Goal: Task Accomplishment & Management: Complete application form

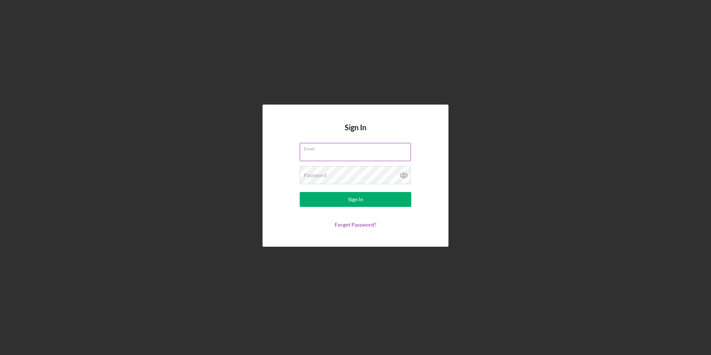
click at [306, 151] on label "Email" at bounding box center [357, 147] width 107 height 8
click at [306, 151] on input "Email" at bounding box center [355, 152] width 111 height 18
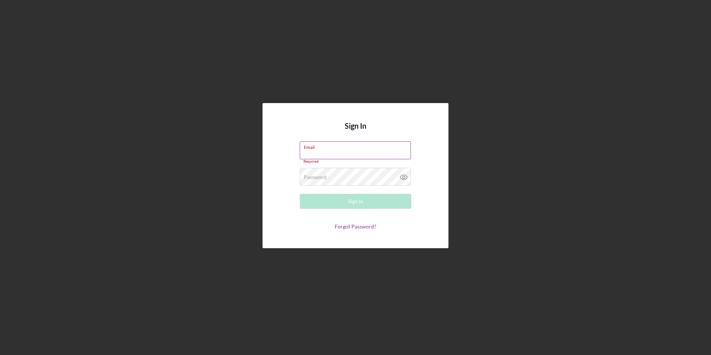
click at [321, 153] on input "Email" at bounding box center [355, 150] width 111 height 18
type input "[EMAIL_ADDRESS][DOMAIN_NAME]"
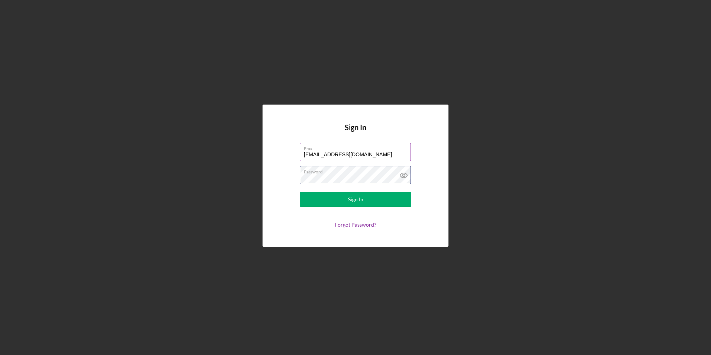
click at [300, 192] on button "Sign In" at bounding box center [356, 199] width 112 height 15
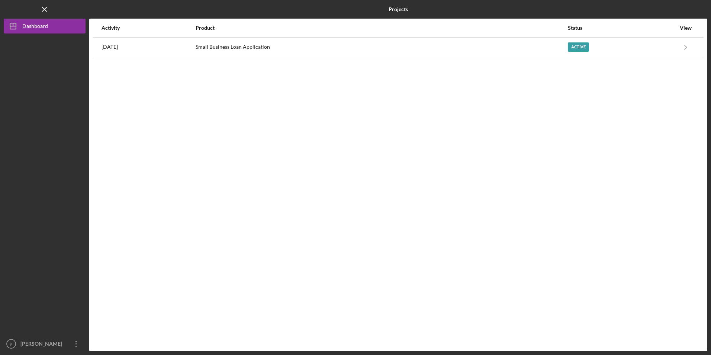
click at [0, 354] on nordpass-portal at bounding box center [0, 355] width 0 height 0
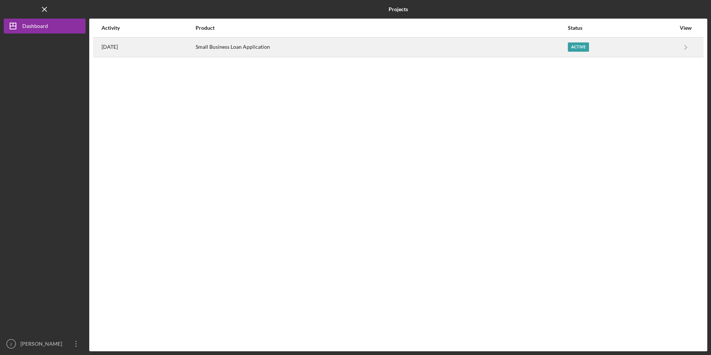
click at [598, 53] on div "Active" at bounding box center [622, 47] width 108 height 19
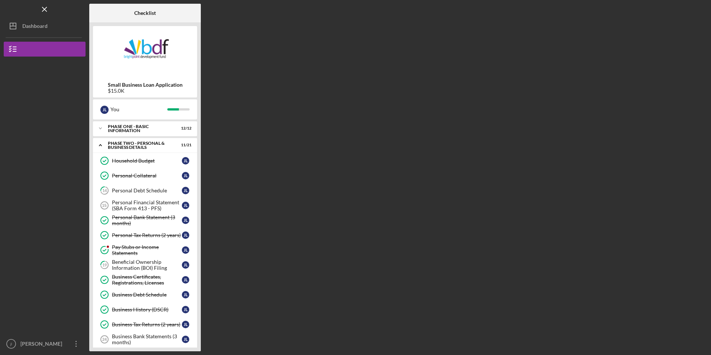
scroll to position [37, 0]
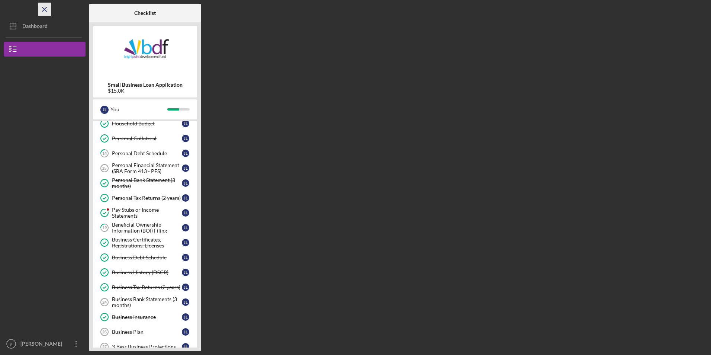
click at [45, 9] on icon "Icon/Menu Close" at bounding box center [44, 9] width 17 height 17
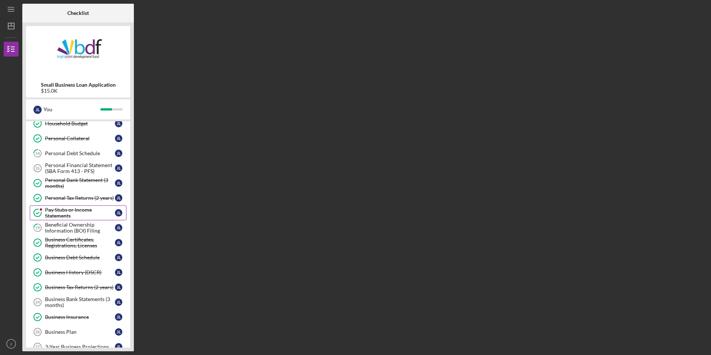
click at [88, 212] on div "Pay Stubs or Income Statements" at bounding box center [80, 213] width 70 height 12
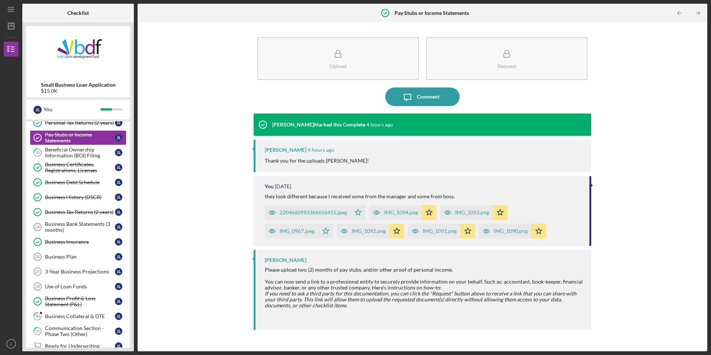
scroll to position [149, 0]
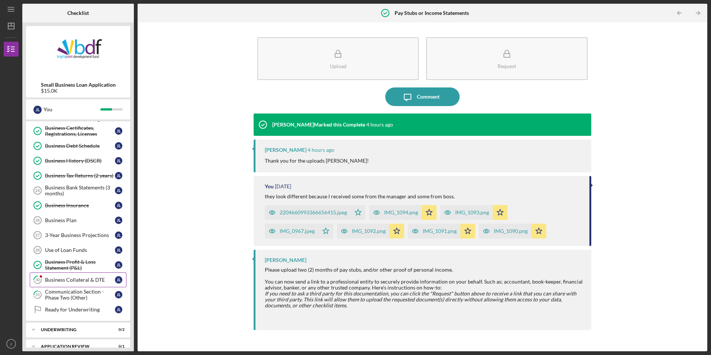
click at [83, 280] on div "Business Collateral & DTE" at bounding box center [80, 280] width 70 height 6
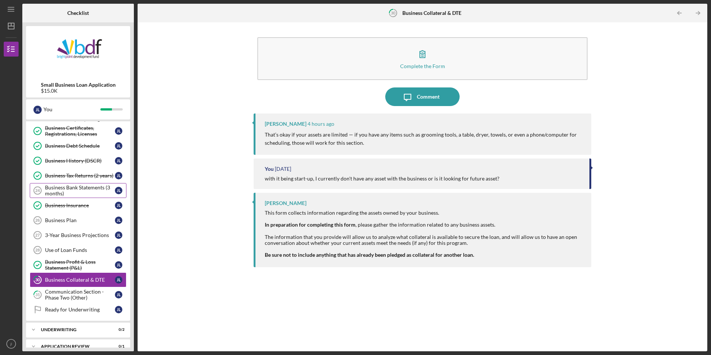
click at [82, 189] on div "Business Bank Statements (3 months)" at bounding box center [80, 190] width 70 height 12
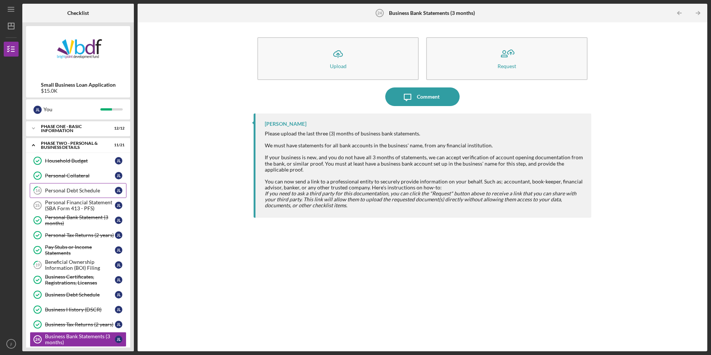
click at [82, 195] on link "14 Personal Debt Schedule [PERSON_NAME]" at bounding box center [78, 190] width 97 height 15
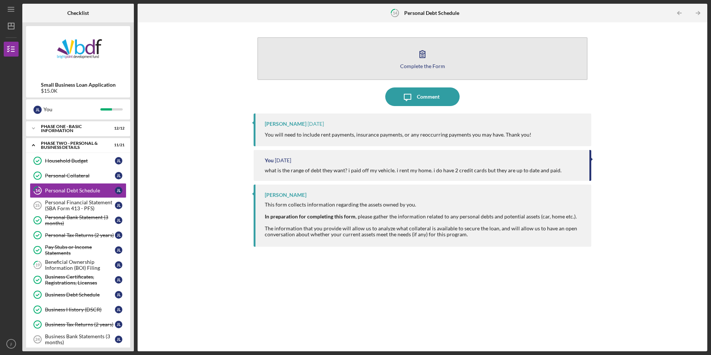
click at [322, 71] on button "Complete the Form Form" at bounding box center [422, 58] width 330 height 43
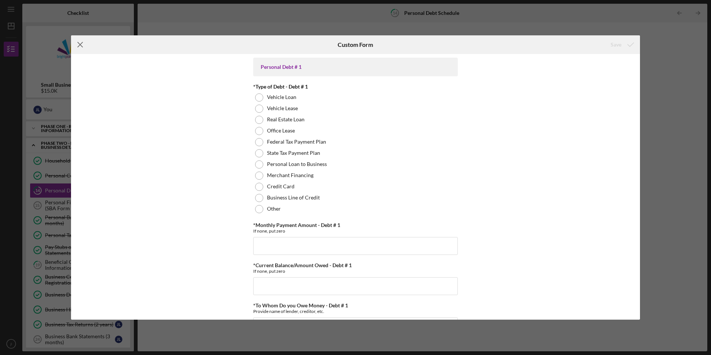
click at [83, 47] on icon "Icon/Menu Close" at bounding box center [80, 44] width 19 height 19
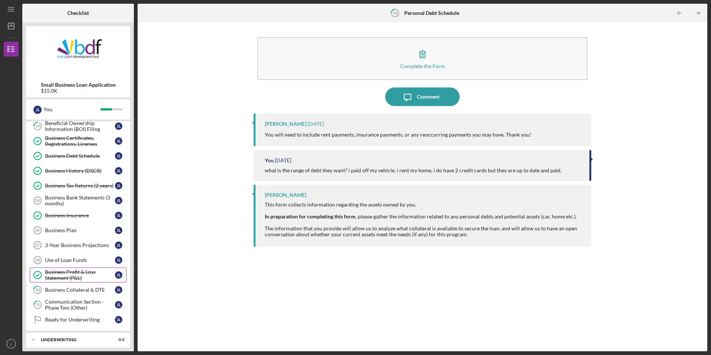
scroll to position [101, 0]
